Goal: Use online tool/utility: Utilize a website feature to perform a specific function

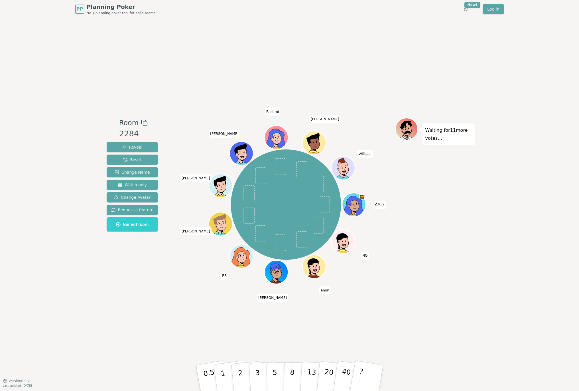
click at [396, 66] on div "Room 2284 Reveal Reset Change Name Watch only Change Avatar Request a feature N…" at bounding box center [289, 199] width 370 height 362
click at [240, 384] on p "2" at bounding box center [240, 378] width 7 height 31
click at [246, 380] on button "2" at bounding box center [246, 377] width 32 height 45
click at [220, 373] on button "1" at bounding box center [230, 378] width 34 height 46
click at [262, 380] on button "3" at bounding box center [263, 378] width 31 height 44
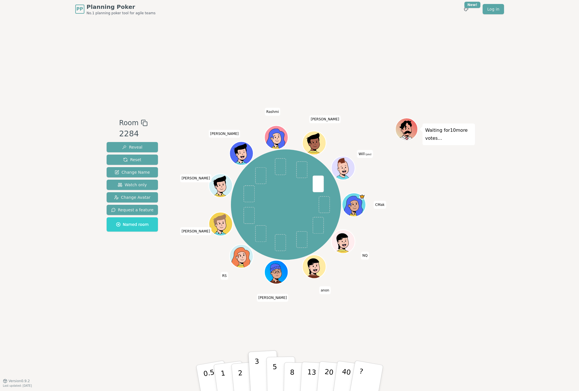
click at [272, 379] on button "5" at bounding box center [280, 377] width 29 height 43
click at [259, 387] on p "3" at bounding box center [257, 378] width 6 height 31
click at [270, 385] on button "5" at bounding box center [280, 377] width 29 height 43
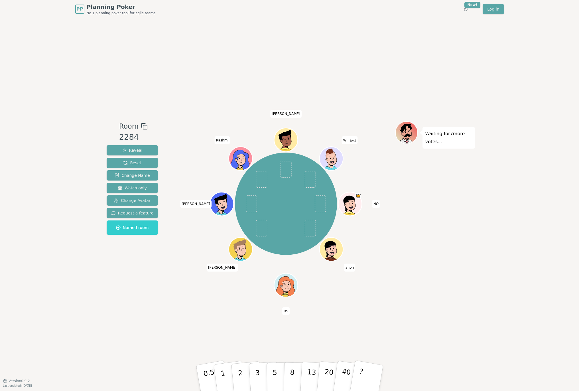
click at [200, 320] on div "Room 2284 Reveal Reset Change Name Watch only Change Avatar Request a feature N…" at bounding box center [289, 199] width 370 height 362
